Goal: Navigation & Orientation: Find specific page/section

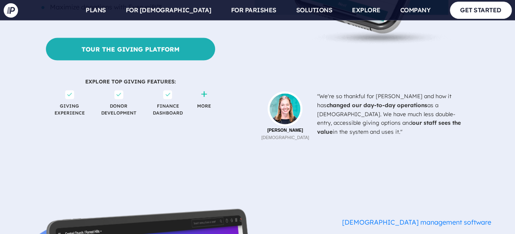
scroll to position [850, 0]
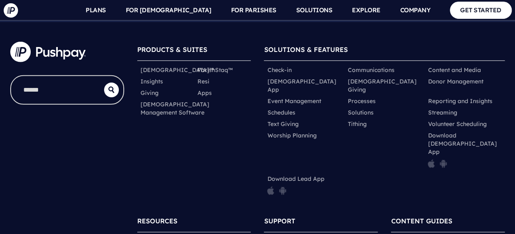
scroll to position [4174, 0]
drag, startPoint x: 56, startPoint y: 85, endPoint x: 477, endPoint y: 212, distance: 439.3
click at [477, 212] on div "PRODUCTS & SUITES ChurchStaq™ ParishStaq™ Insights" at bounding box center [258, 184] width 508 height 298
click at [19, 130] on div at bounding box center [67, 161] width 127 height 253
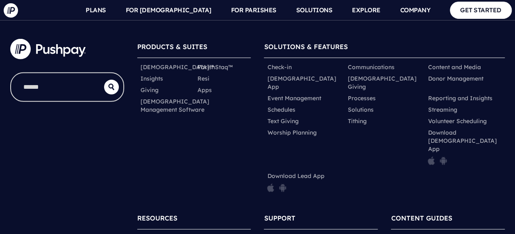
scroll to position [4177, 0]
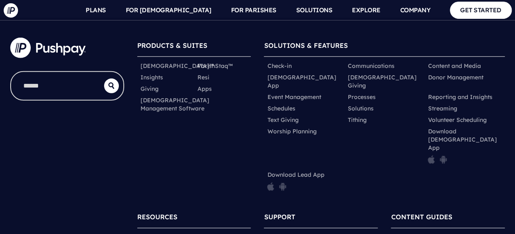
click at [47, 92] on div at bounding box center [67, 157] width 127 height 253
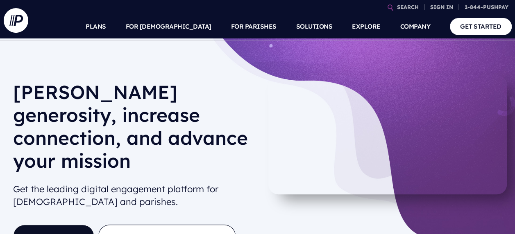
scroll to position [0, 0]
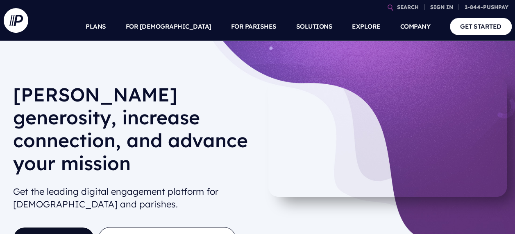
click at [39, 70] on div "[PERSON_NAME] generosity, increase connection, and advance your mission Get the…" at bounding box center [257, 169] width 515 height 256
click at [16, 95] on h1 "[PERSON_NAME] generosity, increase connection, and advance your mission" at bounding box center [133, 132] width 241 height 98
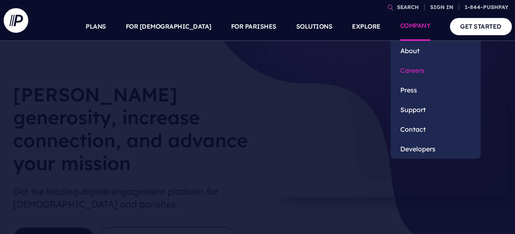
click at [415, 70] on link "Careers" at bounding box center [435, 71] width 90 height 20
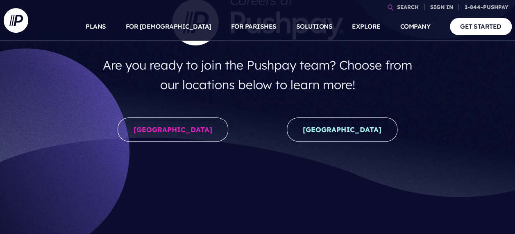
scroll to position [117, 0]
